Goal: Task Accomplishment & Management: Manage account settings

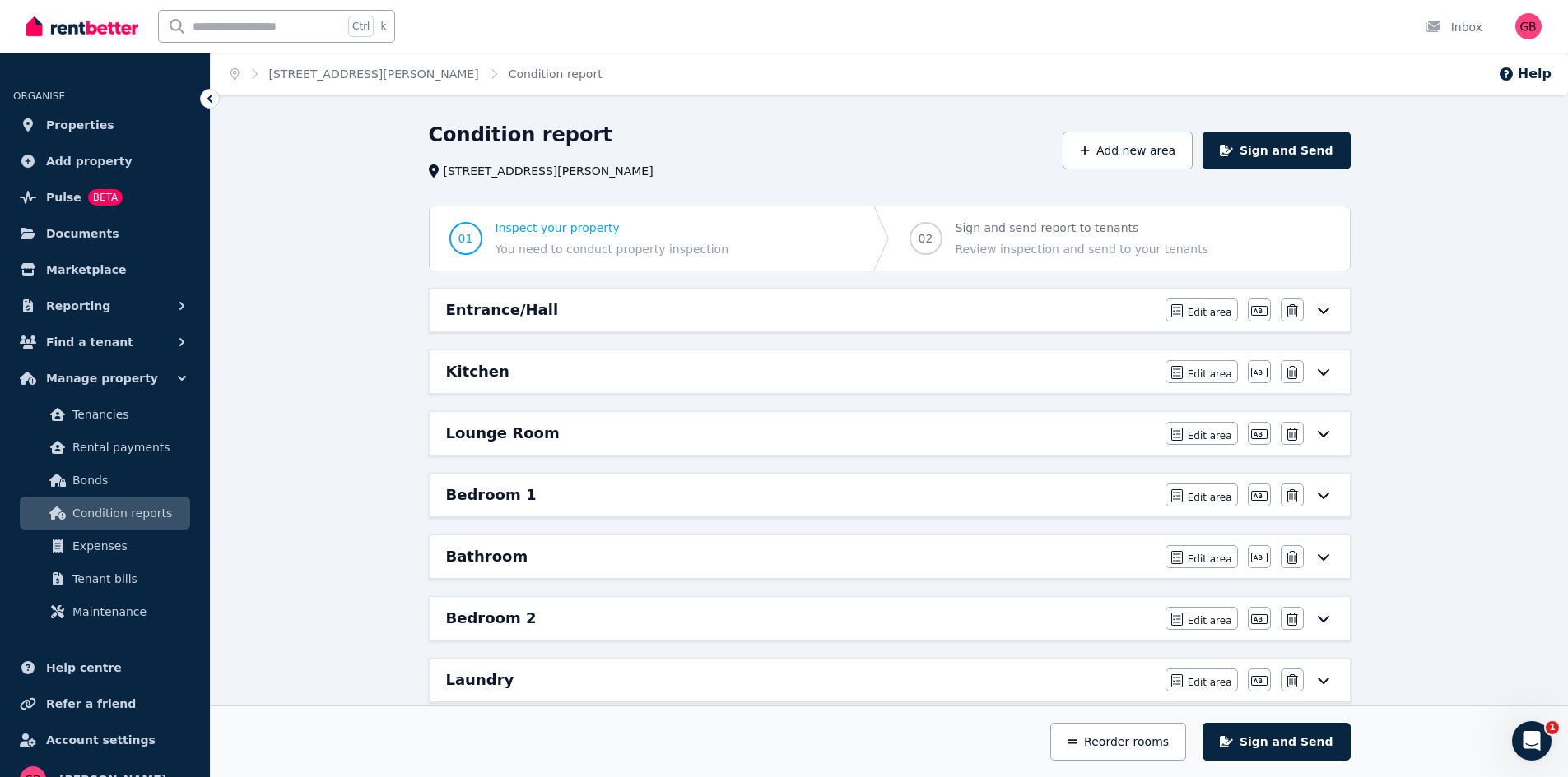
scroll to position [335, 0]
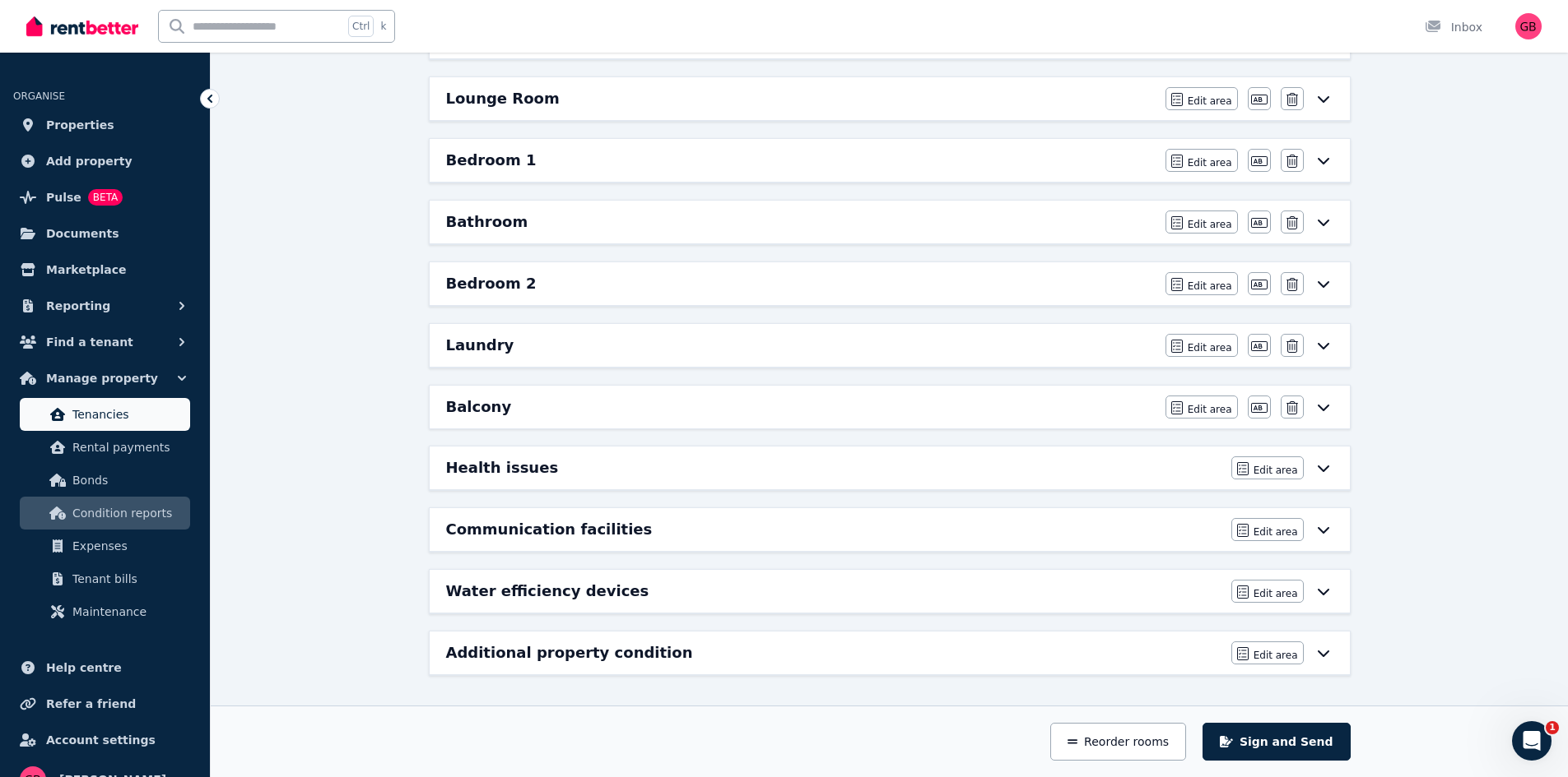
click at [119, 421] on span "Tenancies" at bounding box center [128, 415] width 111 height 20
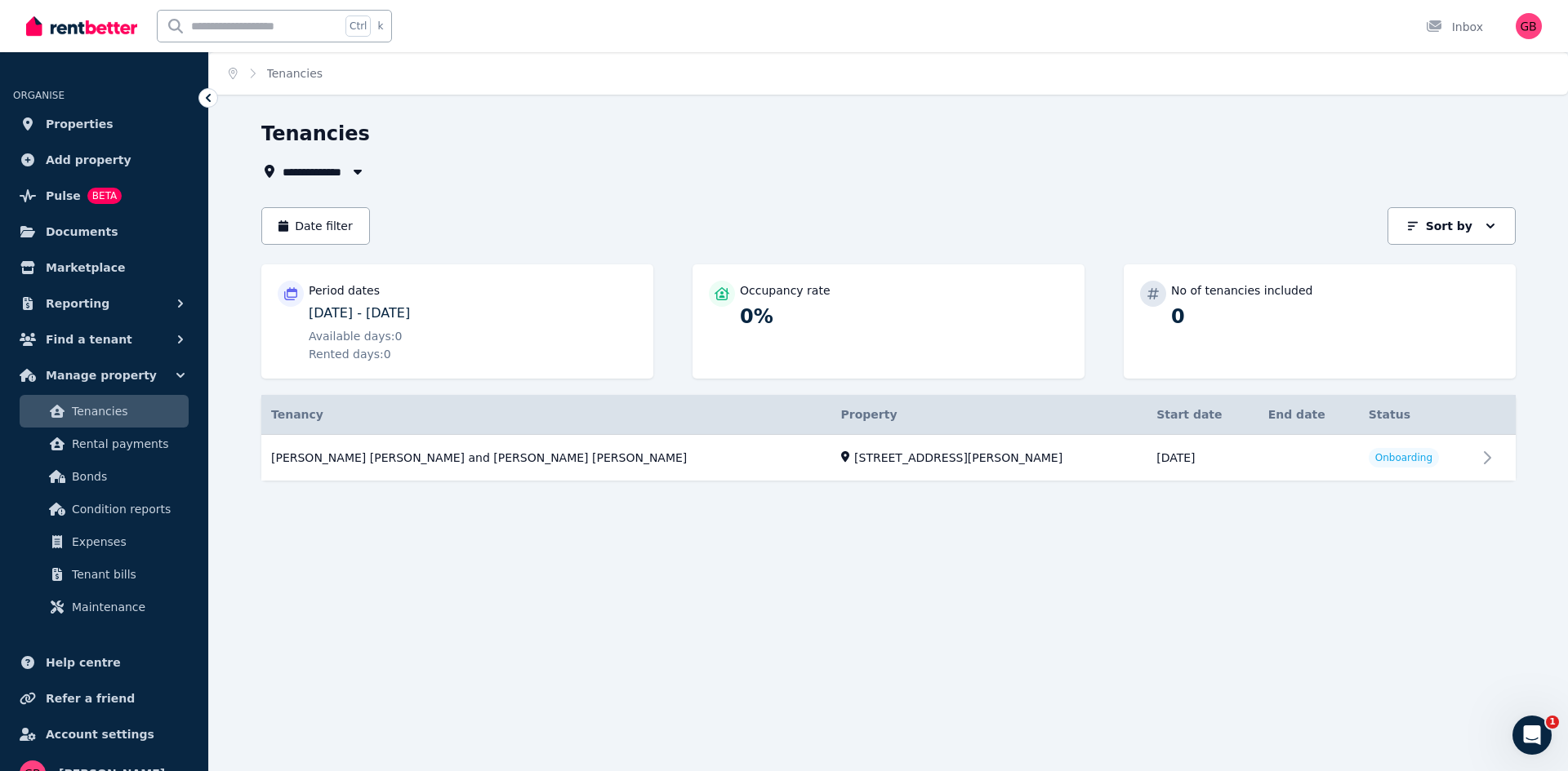
click at [645, 203] on div "**********" at bounding box center [889, 315] width 1255 height 389
click at [1497, 453] on link "View property details" at bounding box center [889, 458] width 1255 height 47
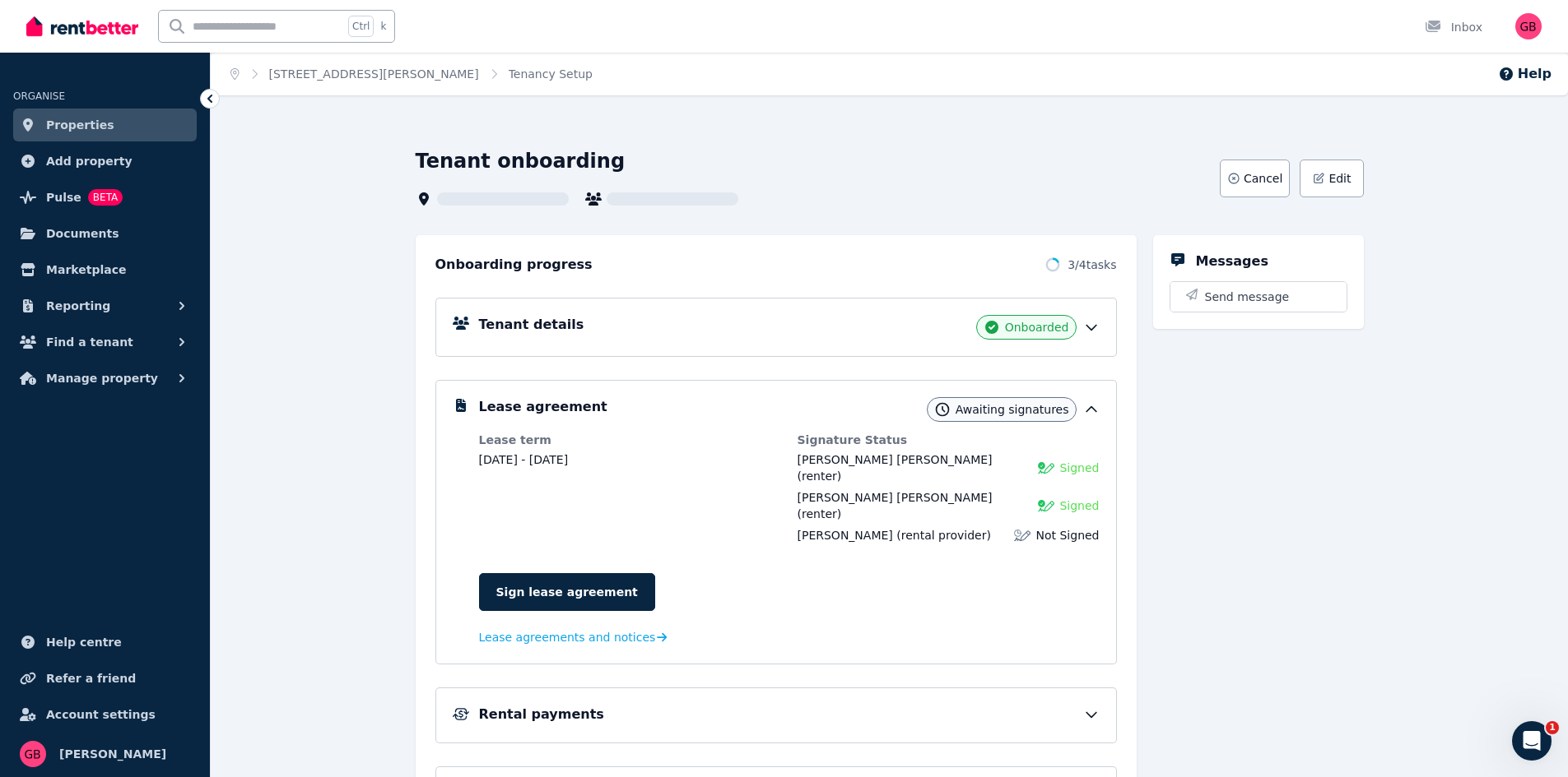
click at [334, 366] on div "Tenant onboarding Cancel Edit Onboarding progress 3 / 4 tasks Tenant details On…" at bounding box center [889, 596] width 1358 height 897
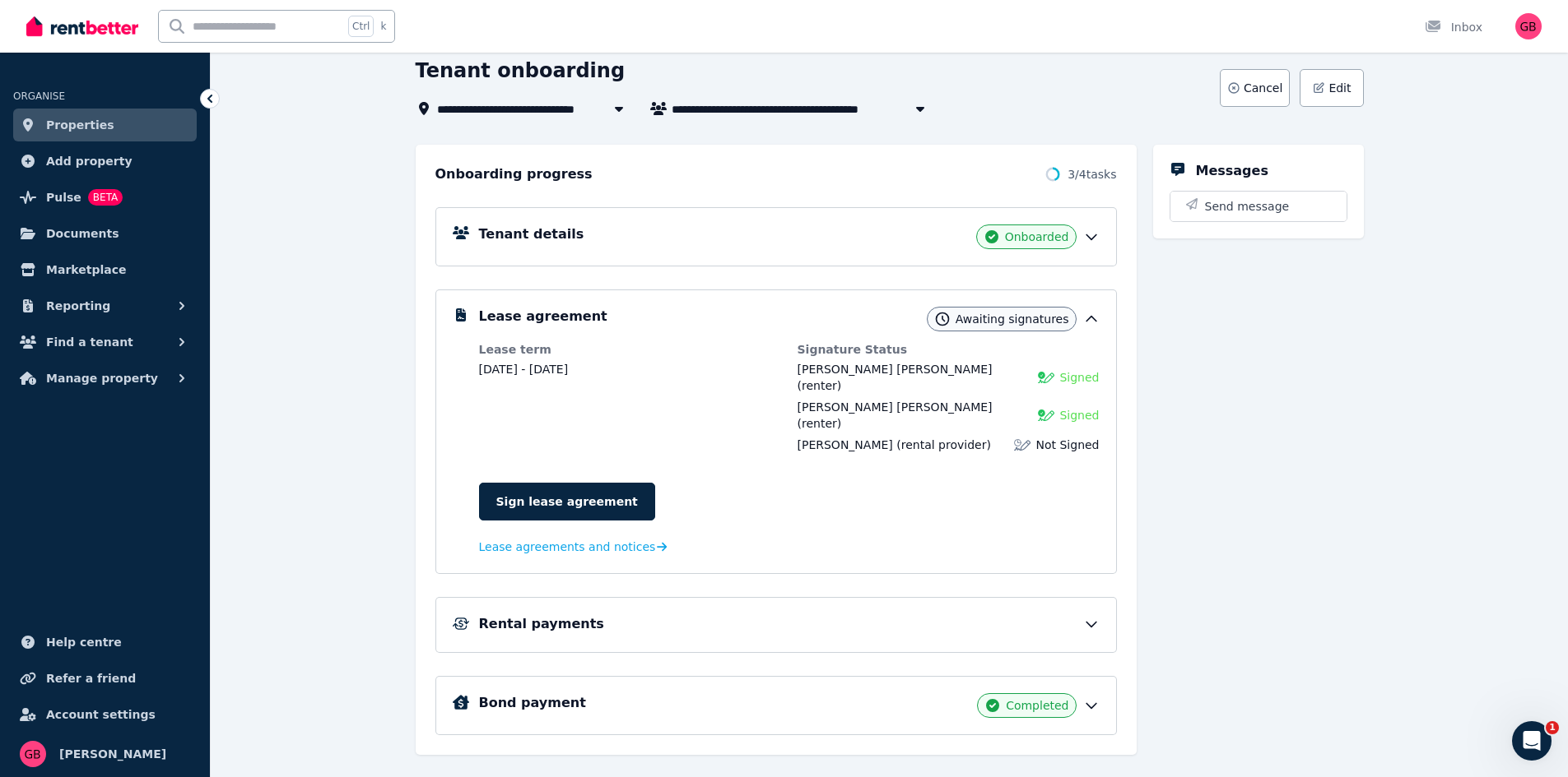
scroll to position [91, 0]
click at [645, 614] on div "Rental payments" at bounding box center [790, 623] width 621 height 20
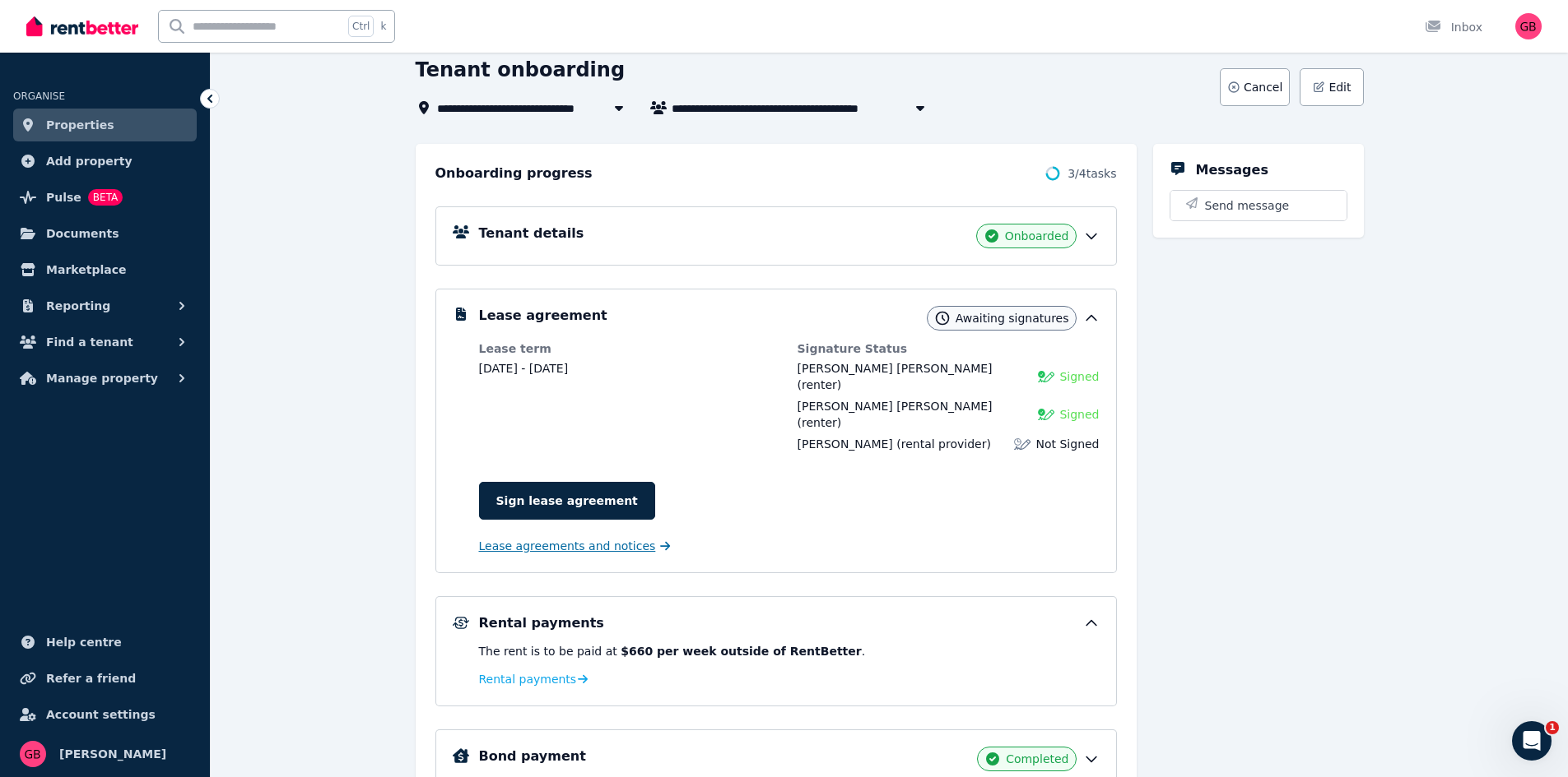
click at [592, 538] on span "Lease agreements and notices" at bounding box center [567, 546] width 177 height 17
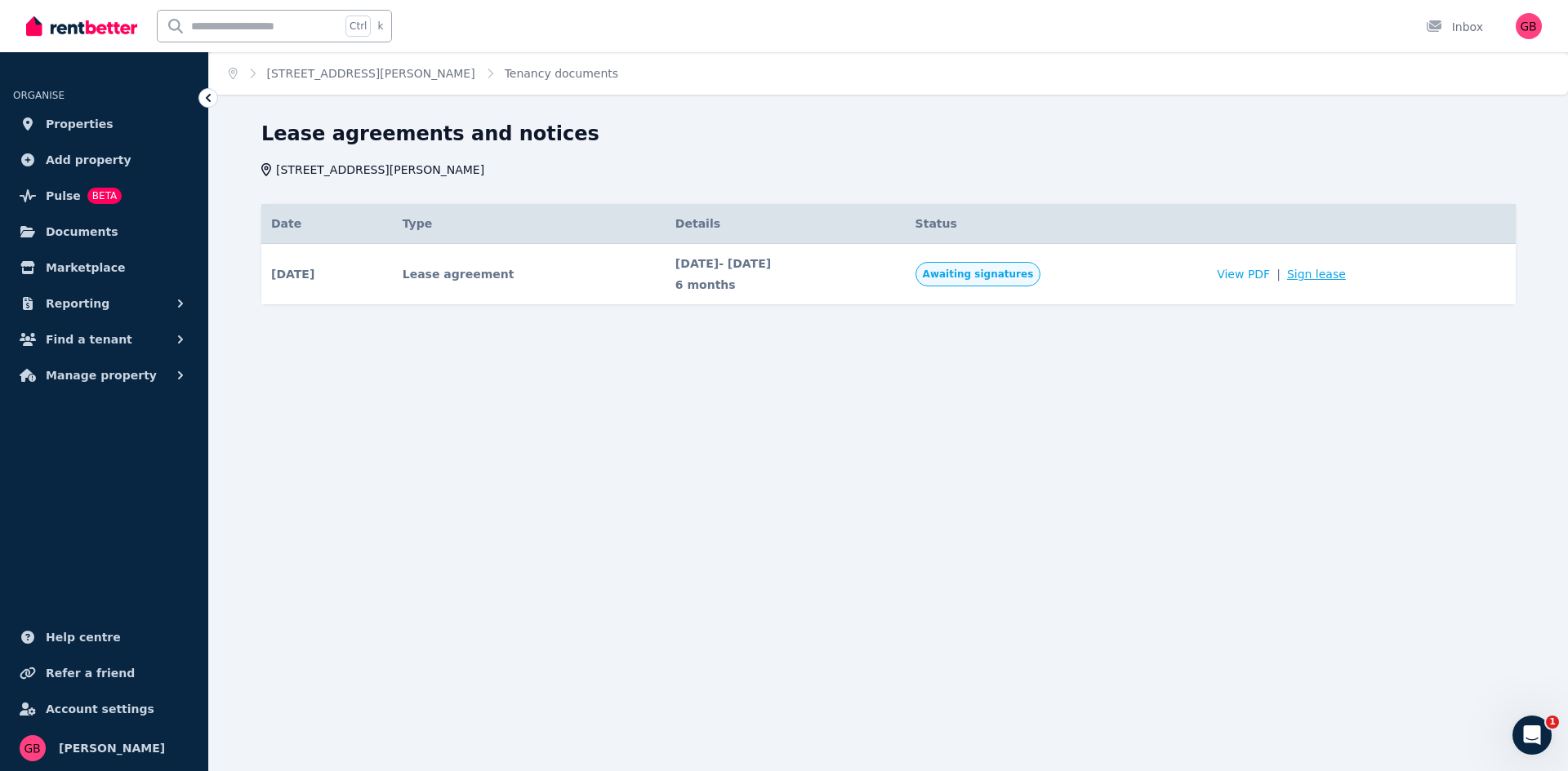
click at [1335, 276] on link "Sign lease" at bounding box center [1317, 274] width 59 height 16
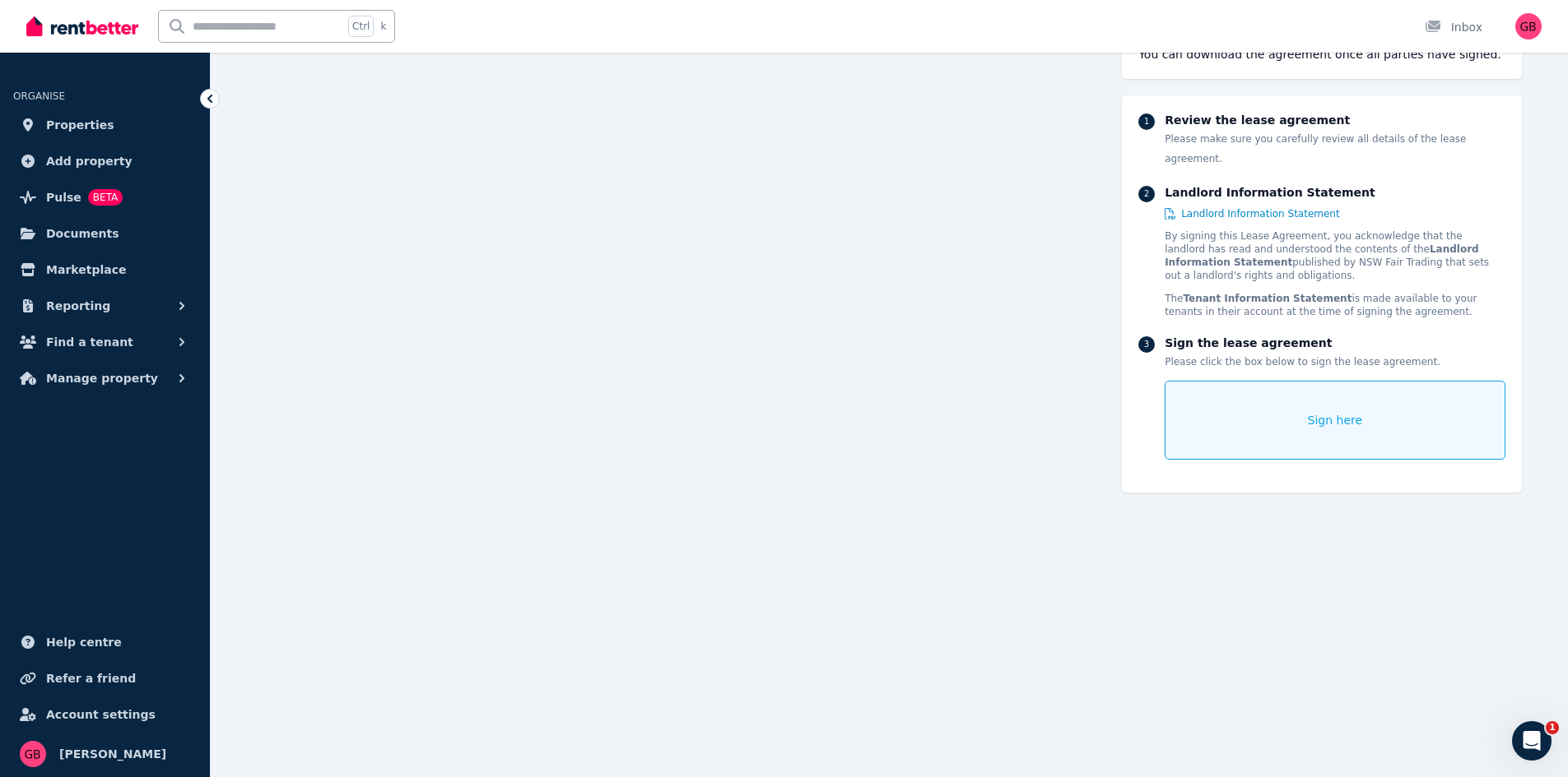
scroll to position [576, 0]
click at [1283, 415] on div "Sign here" at bounding box center [1334, 420] width 340 height 79
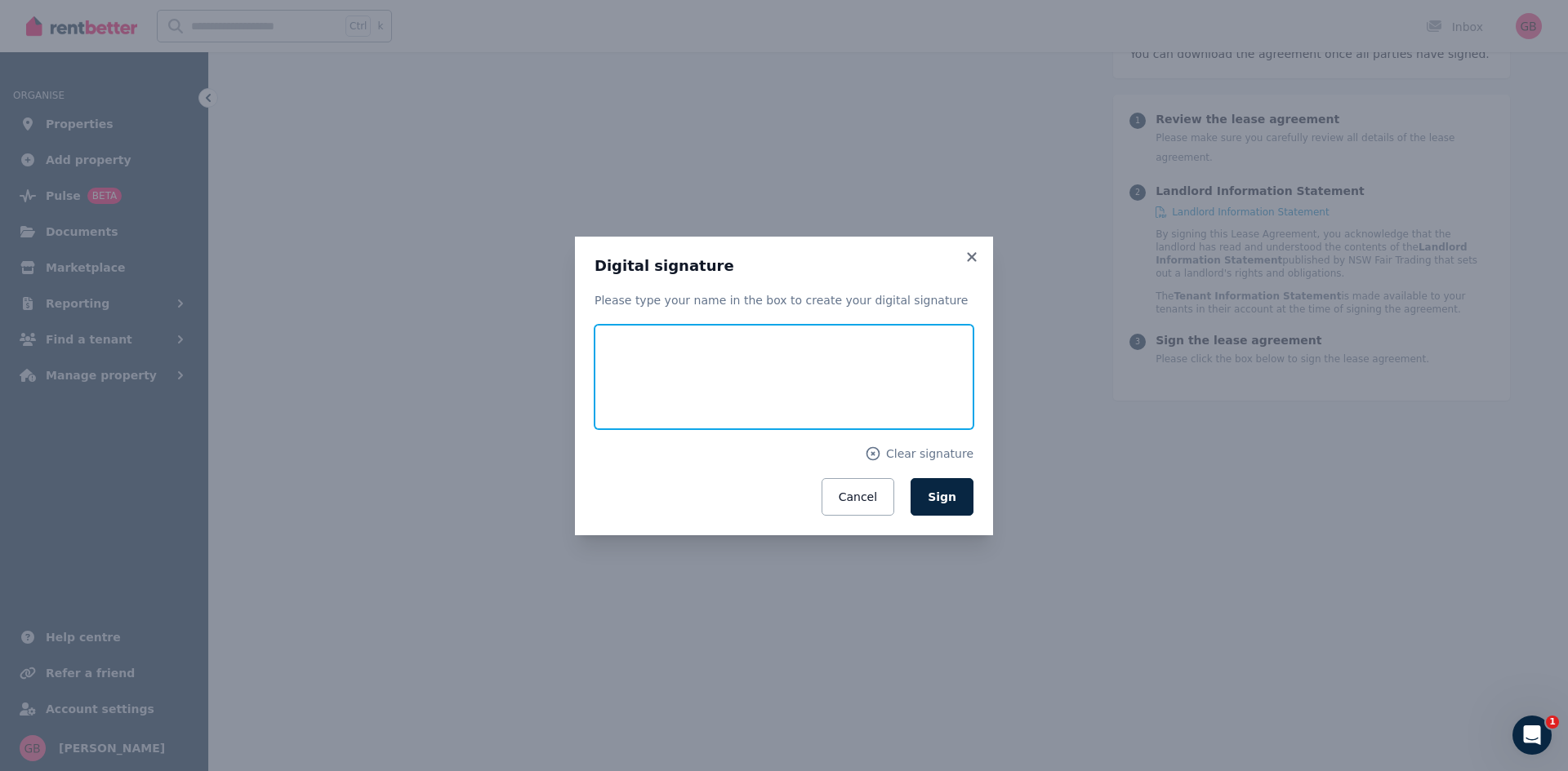
click at [684, 368] on input "text" at bounding box center [784, 377] width 379 height 104
type input "**********"
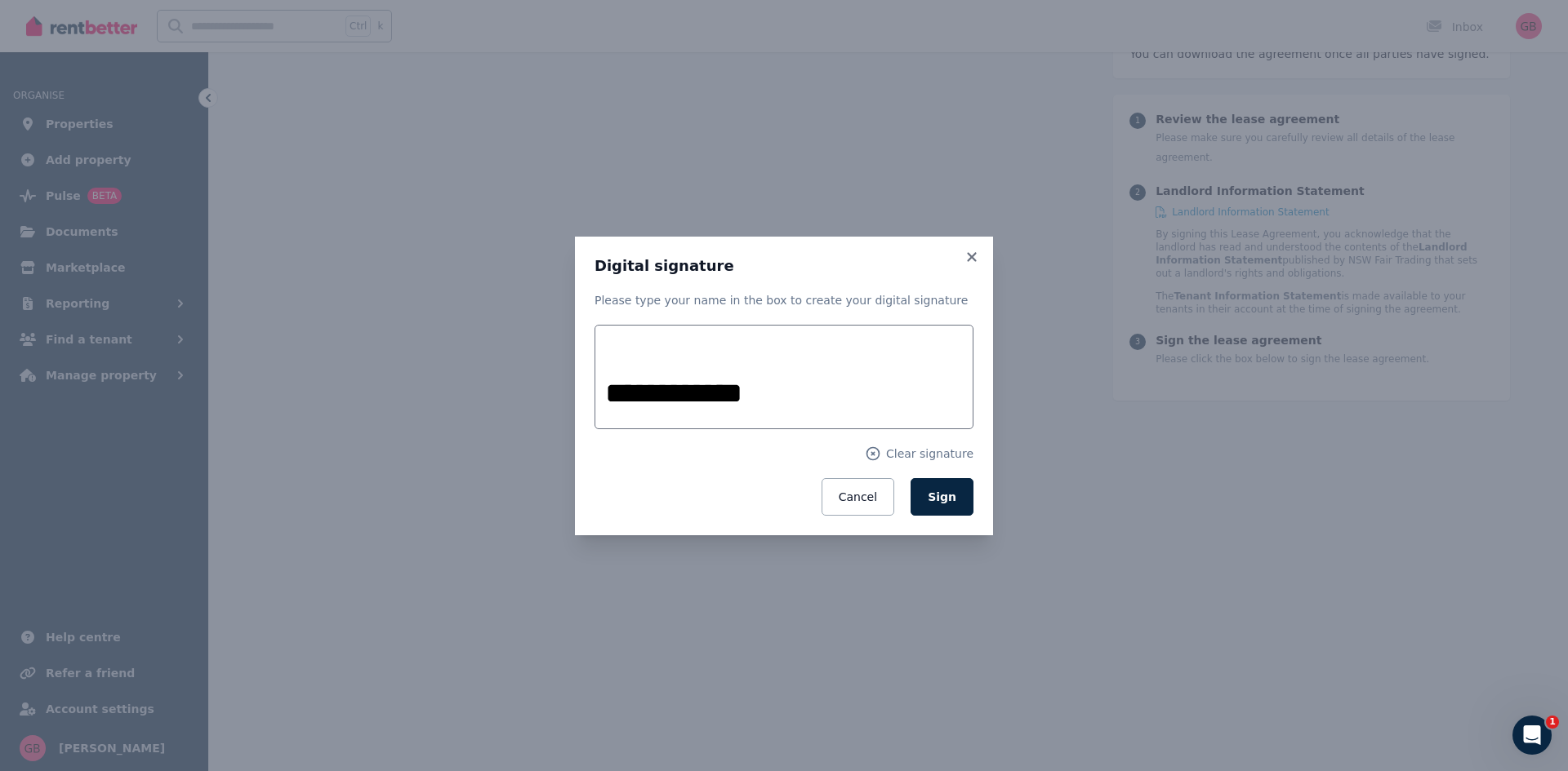
drag, startPoint x: 938, startPoint y: 482, endPoint x: 917, endPoint y: 478, distance: 21.4
click at [929, 480] on button "Sign" at bounding box center [941, 498] width 63 height 38
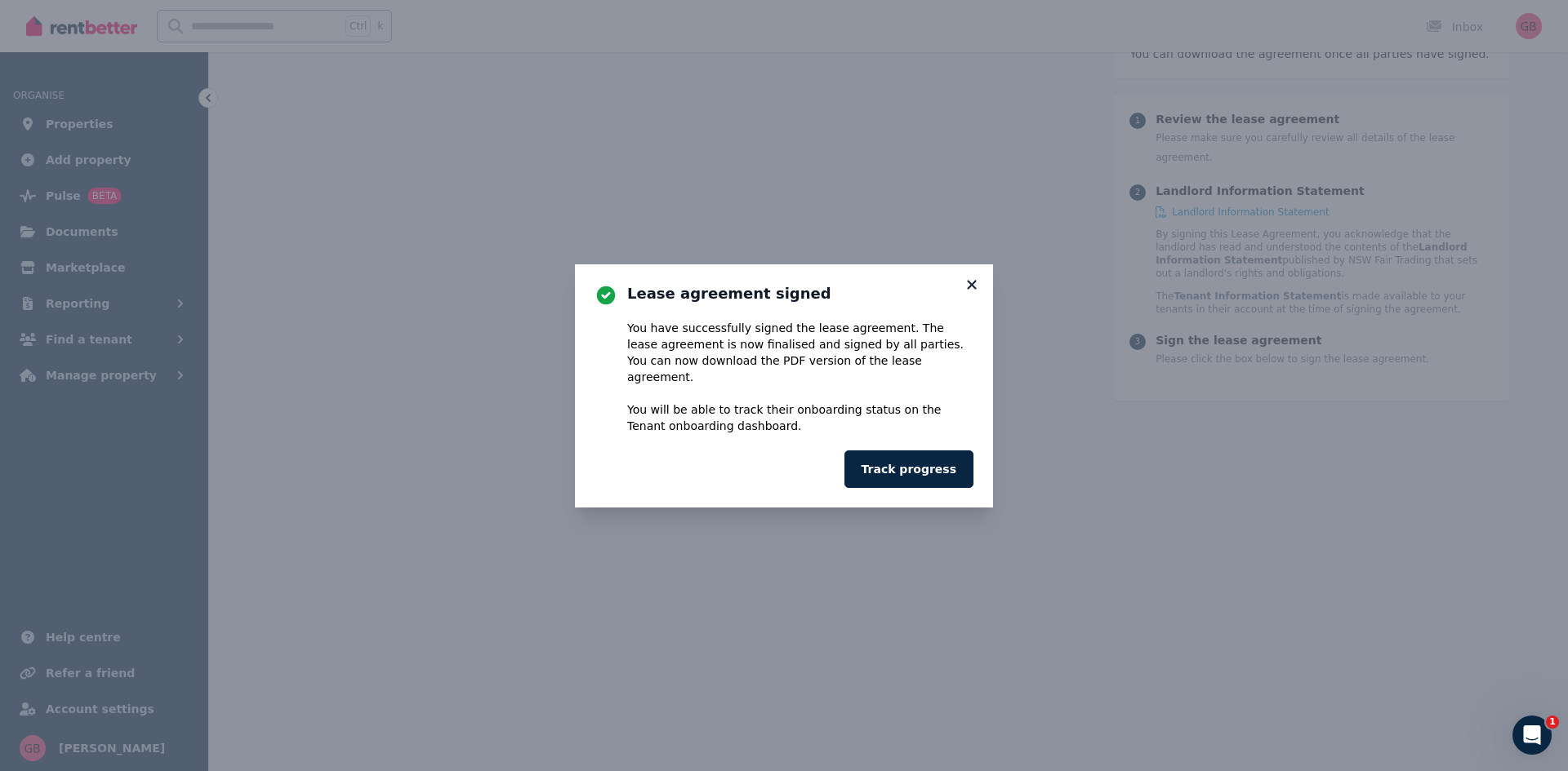
click at [967, 291] on icon at bounding box center [972, 285] width 16 height 15
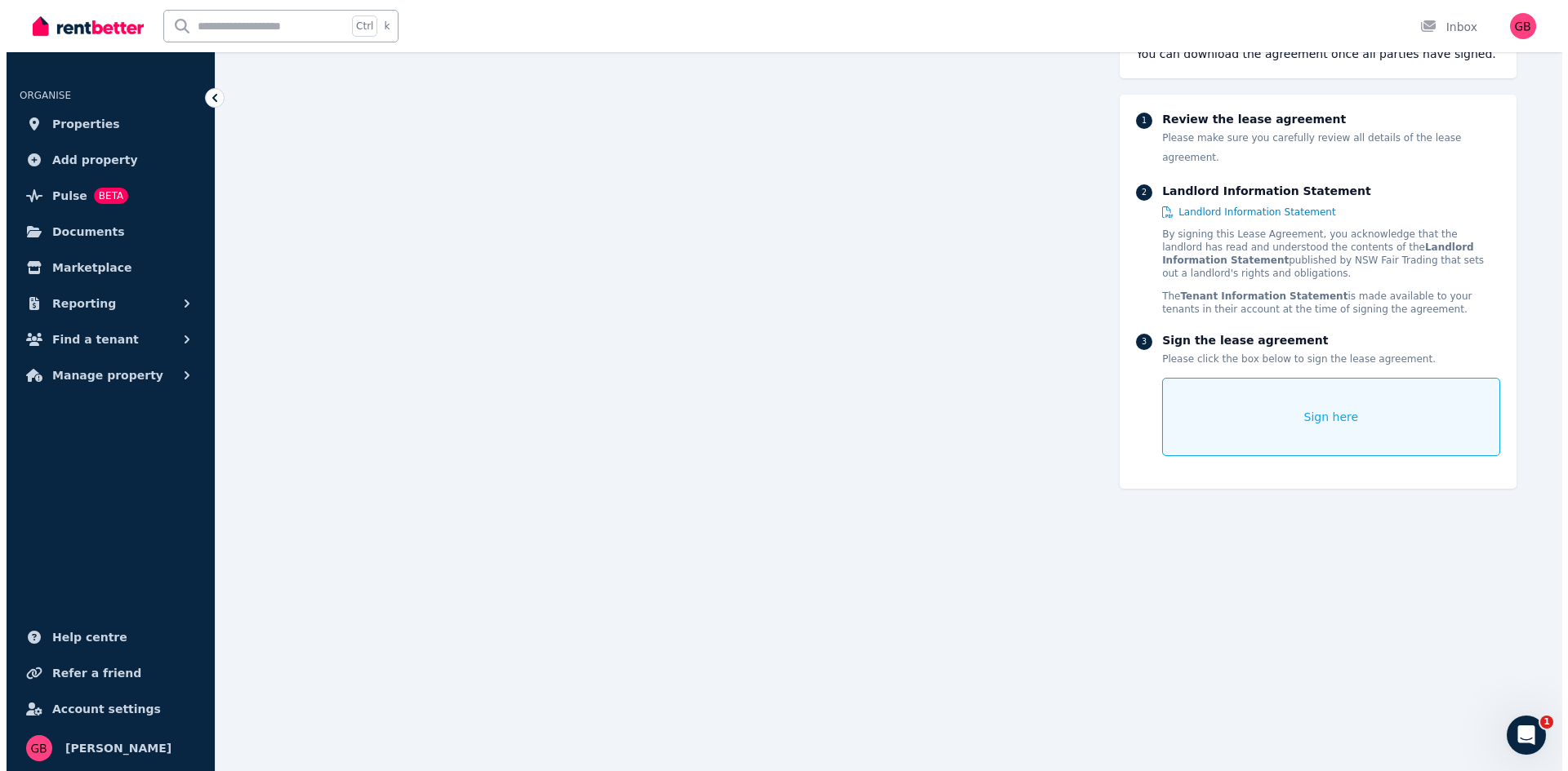
scroll to position [0, 0]
